Goal: Information Seeking & Learning: Learn about a topic

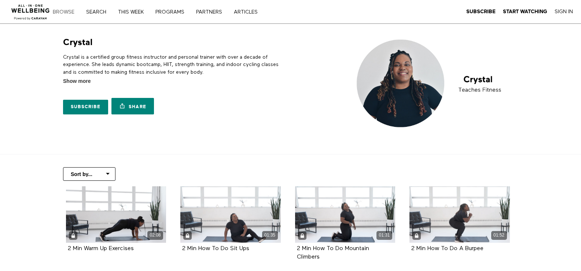
click at [65, 11] on link "Browse" at bounding box center [66, 12] width 32 height 5
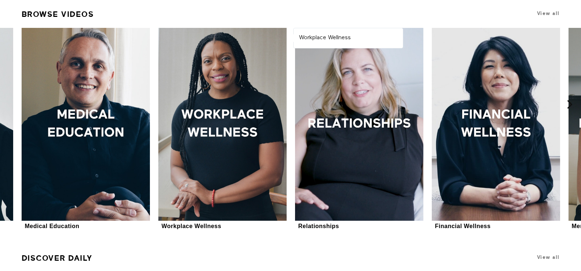
scroll to position [257, 0]
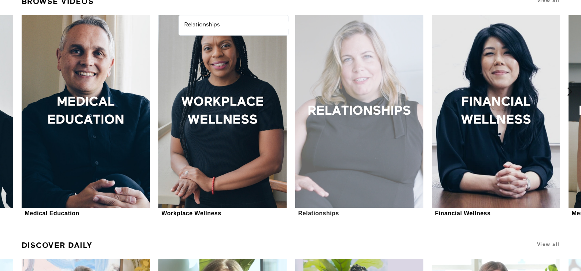
click at [368, 106] on div at bounding box center [359, 111] width 129 height 193
